Goal: Task Accomplishment & Management: Manage account settings

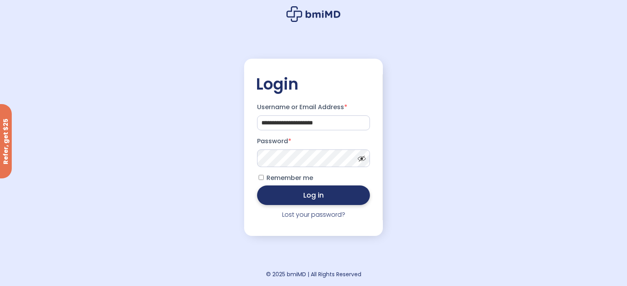
click at [349, 194] on button "Log in" at bounding box center [313, 196] width 113 height 20
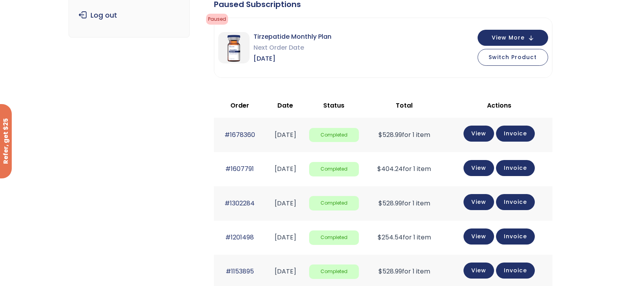
scroll to position [144, 0]
